Goal: Transaction & Acquisition: Register for event/course

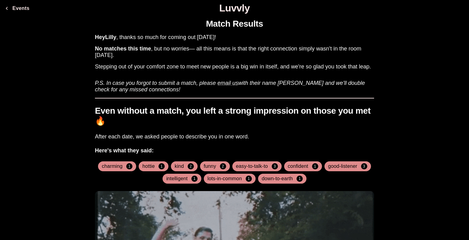
click at [214, 178] on h4 "lots-in-common" at bounding box center [225, 179] width 34 height 6
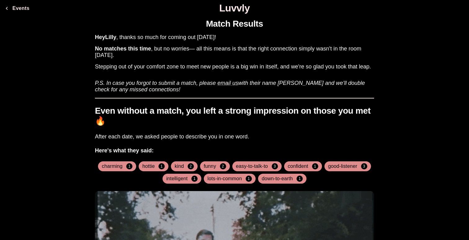
click at [228, 135] on h3 "After each date, we asked people to describe you in one word." at bounding box center [234, 137] width 279 height 7
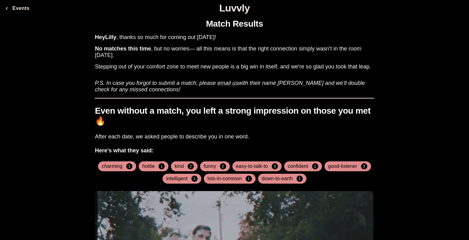
click at [228, 135] on h3 "After each date, we asked people to describe you in one word." at bounding box center [234, 137] width 279 height 7
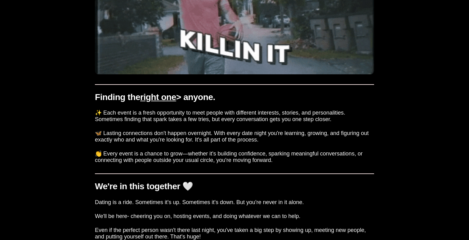
scroll to position [275, 0]
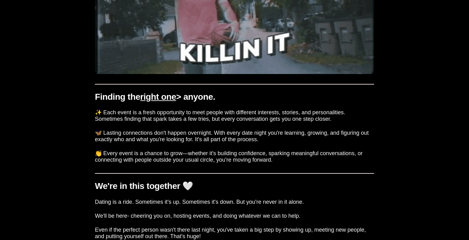
click at [228, 135] on h3 "🦋 Lasting connections don't happen overnight. With every date night you're lear…" at bounding box center [234, 136] width 279 height 13
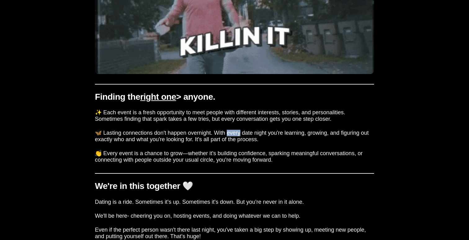
click at [228, 135] on h3 "🦋 Lasting connections don't happen overnight. With every date night you're lear…" at bounding box center [234, 136] width 279 height 13
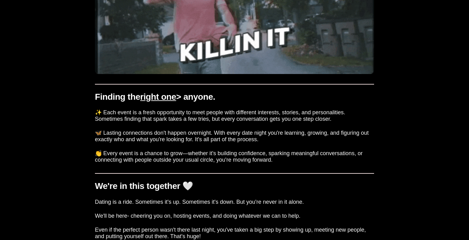
click at [228, 135] on h3 "🦋 Lasting connections don't happen overnight. With every date night you're lear…" at bounding box center [234, 136] width 279 height 13
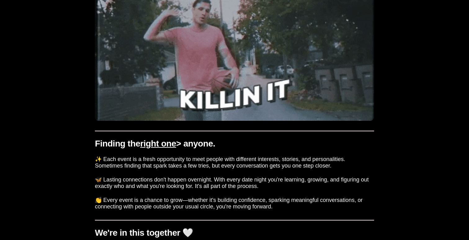
scroll to position [227, 0]
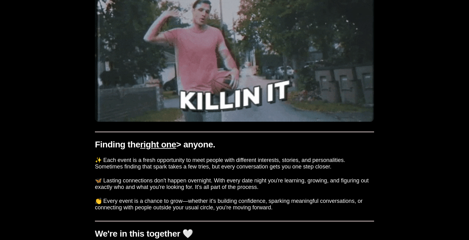
click at [164, 146] on span "right one" at bounding box center [158, 145] width 36 height 10
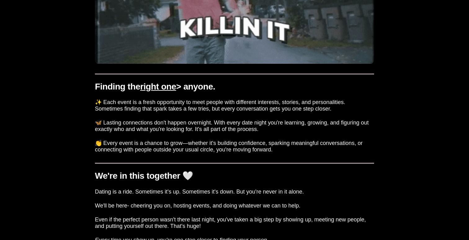
scroll to position [364, 0]
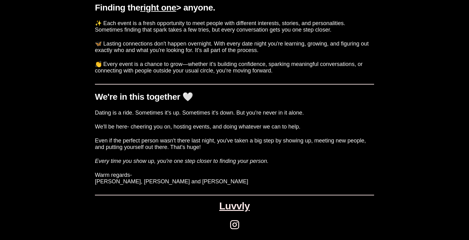
click at [236, 209] on link "Luvvly" at bounding box center [234, 206] width 30 height 11
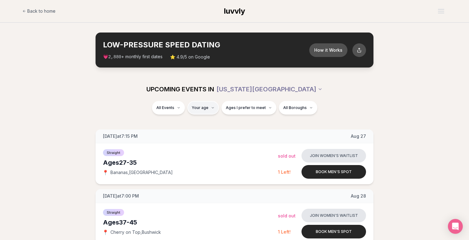
type input "**"
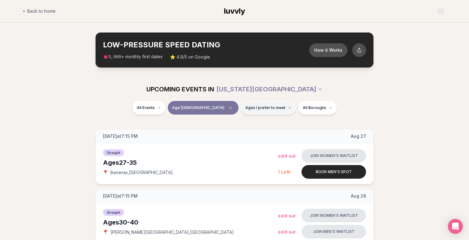
click at [245, 108] on span "Ages I prefer to meet" at bounding box center [265, 107] width 40 height 5
click at [243, 132] on span "Around my age" at bounding box center [246, 132] width 31 height 6
click at [227, 132] on button "Around my age" at bounding box center [224, 131] width 5 height 5
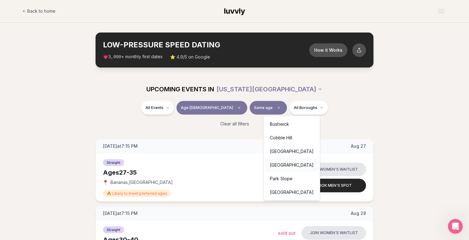
click at [281, 165] on div "Flatiron District" at bounding box center [292, 166] width 54 height 14
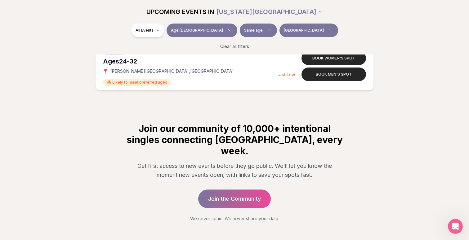
scroll to position [377, 0]
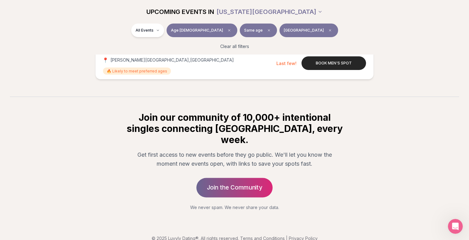
click at [247, 178] on link "Join the Community" at bounding box center [234, 188] width 76 height 20
